Goal: Navigation & Orientation: Find specific page/section

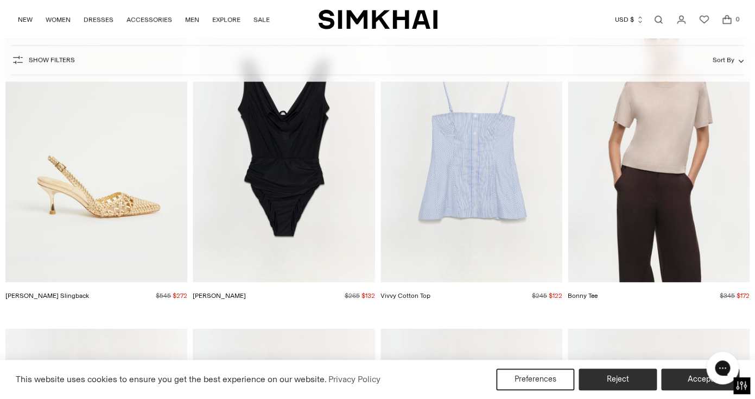
scroll to position [3597, 0]
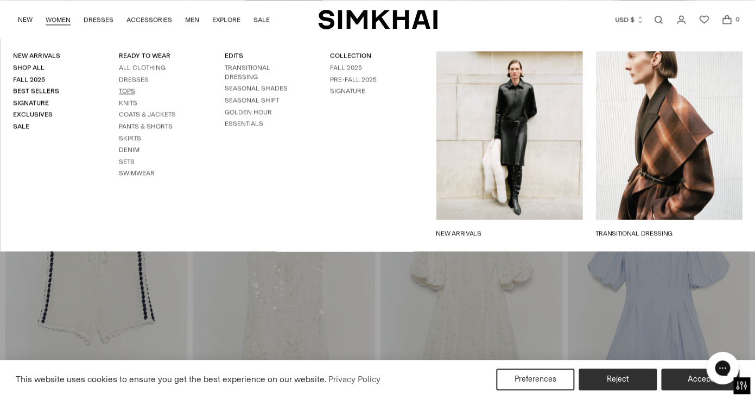
click at [121, 93] on link "Tops" at bounding box center [127, 91] width 16 height 8
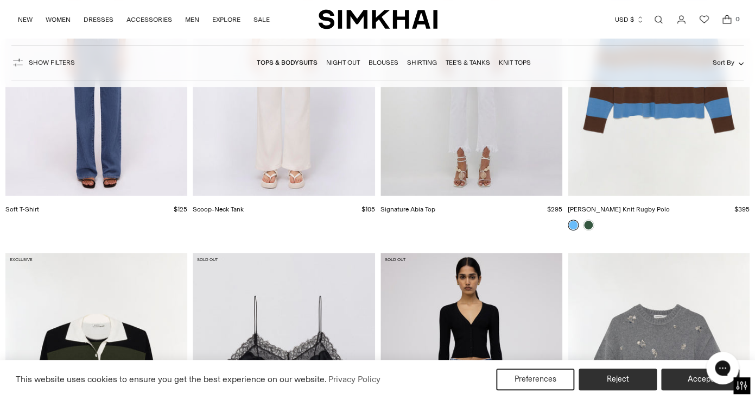
scroll to position [9489, 0]
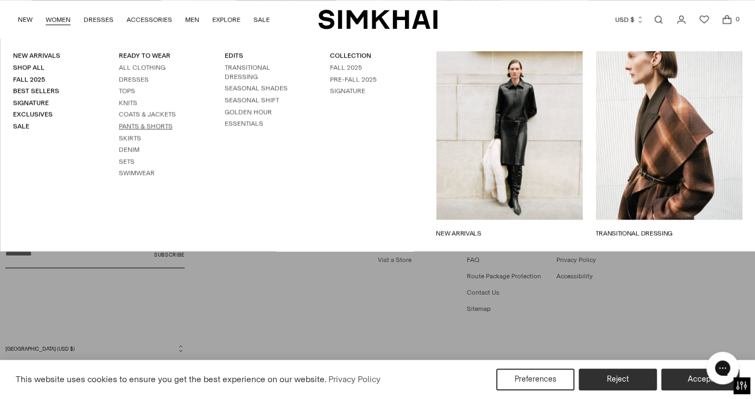
click at [133, 127] on link "Pants & Shorts" at bounding box center [146, 126] width 54 height 8
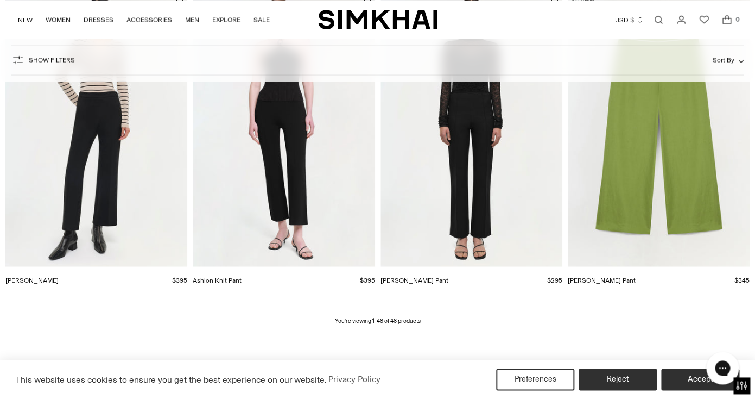
scroll to position [3705, 0]
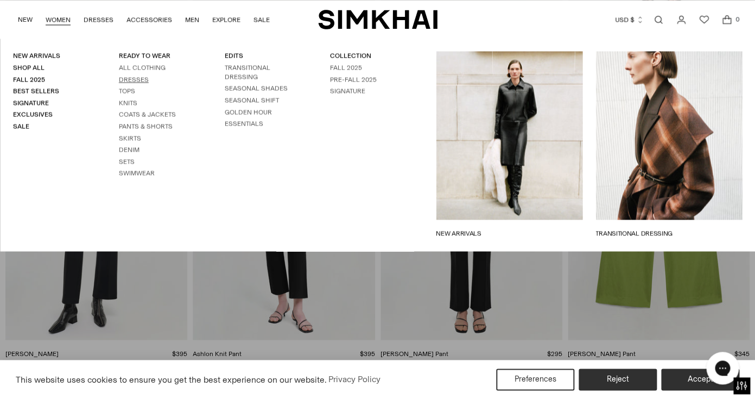
click at [141, 81] on link "Dresses" at bounding box center [134, 79] width 30 height 8
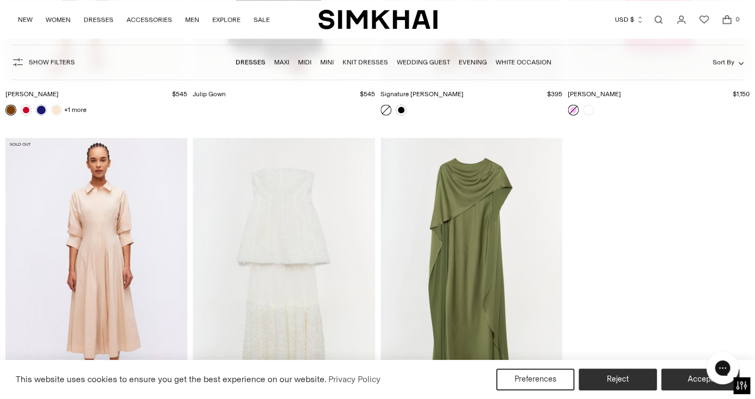
scroll to position [13905, 0]
